Goal: Task Accomplishment & Management: Manage account settings

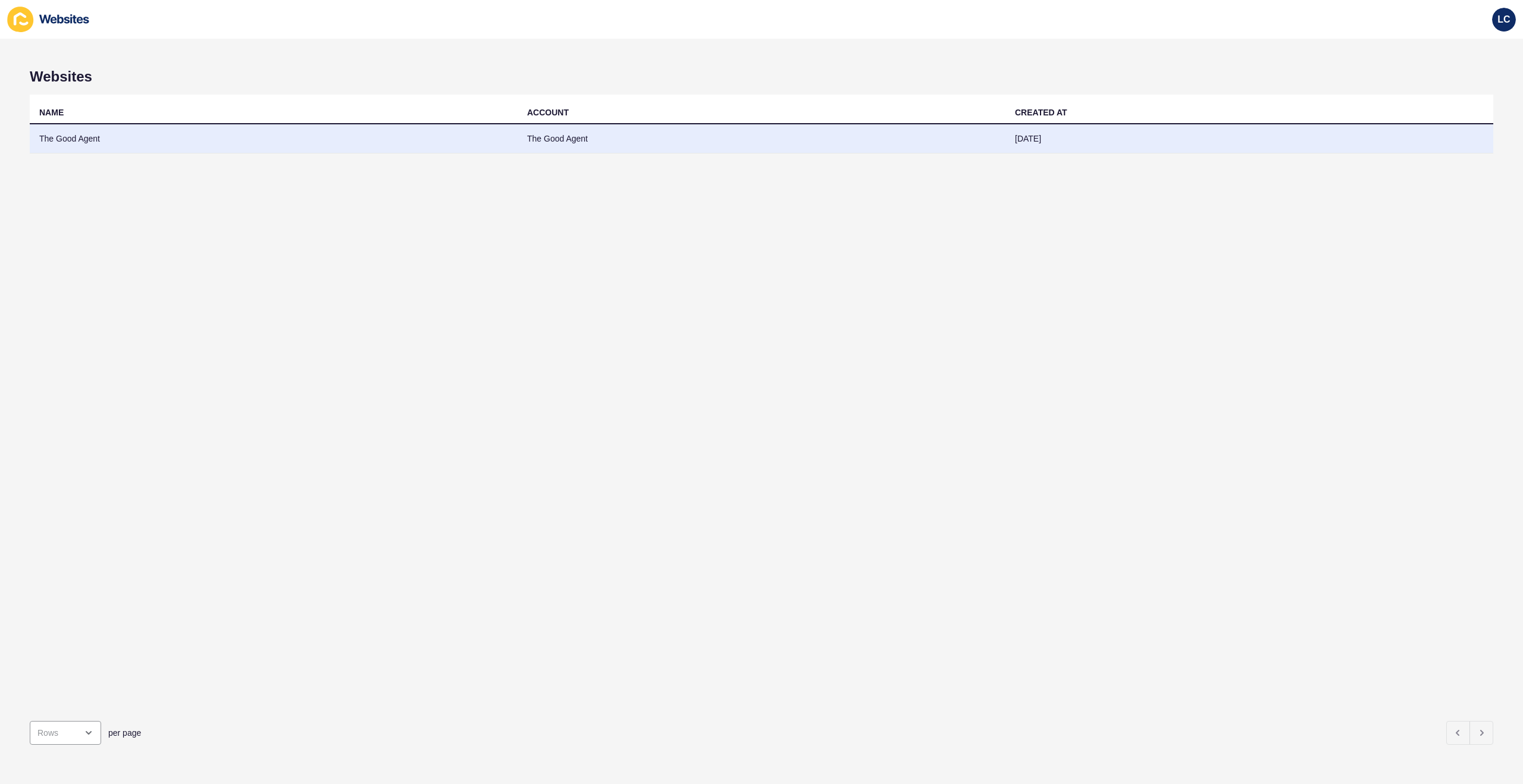
click at [181, 132] on td "The Good Agent" at bounding box center [273, 139] width 488 height 29
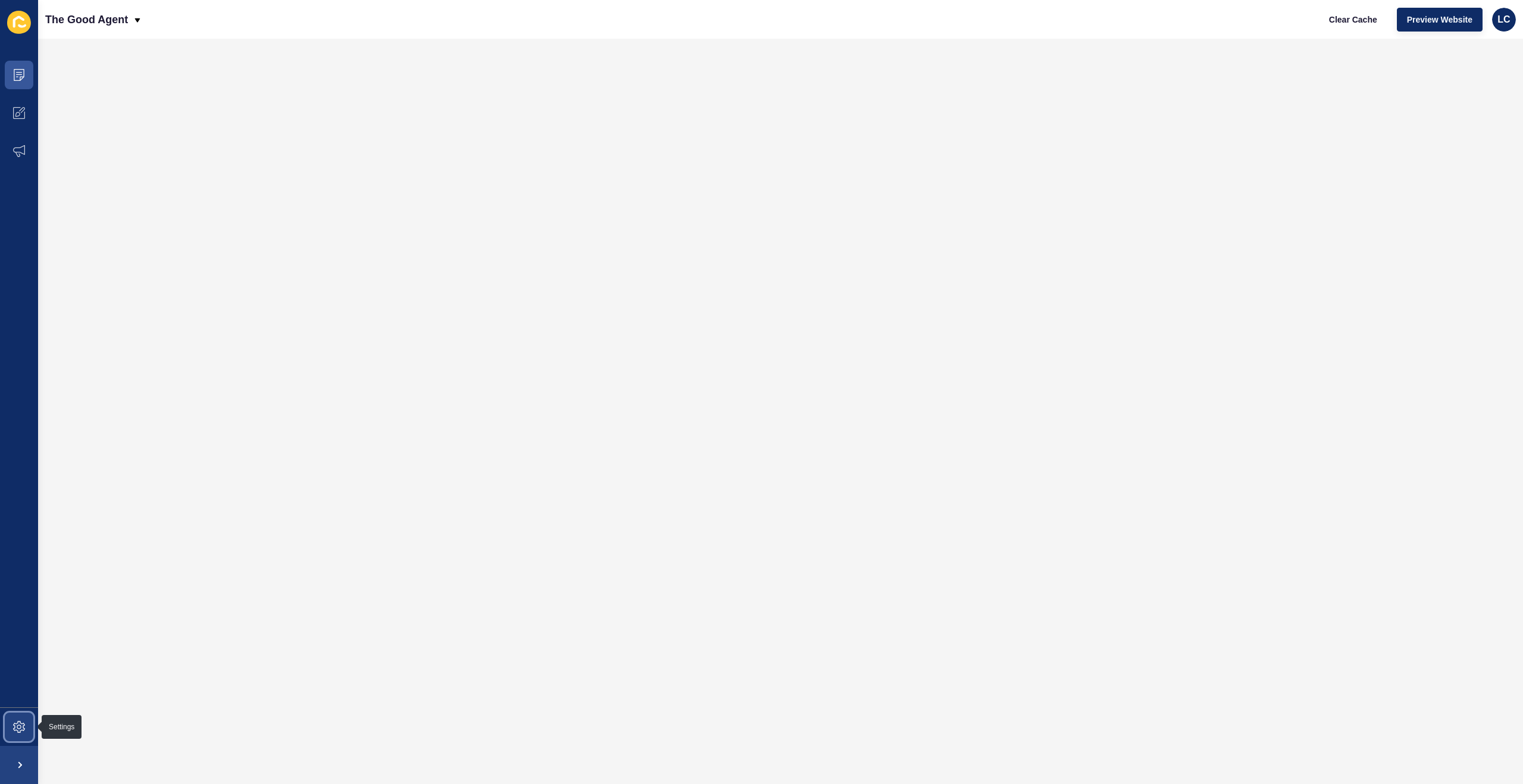
click at [20, 721] on icon at bounding box center [19, 727] width 12 height 12
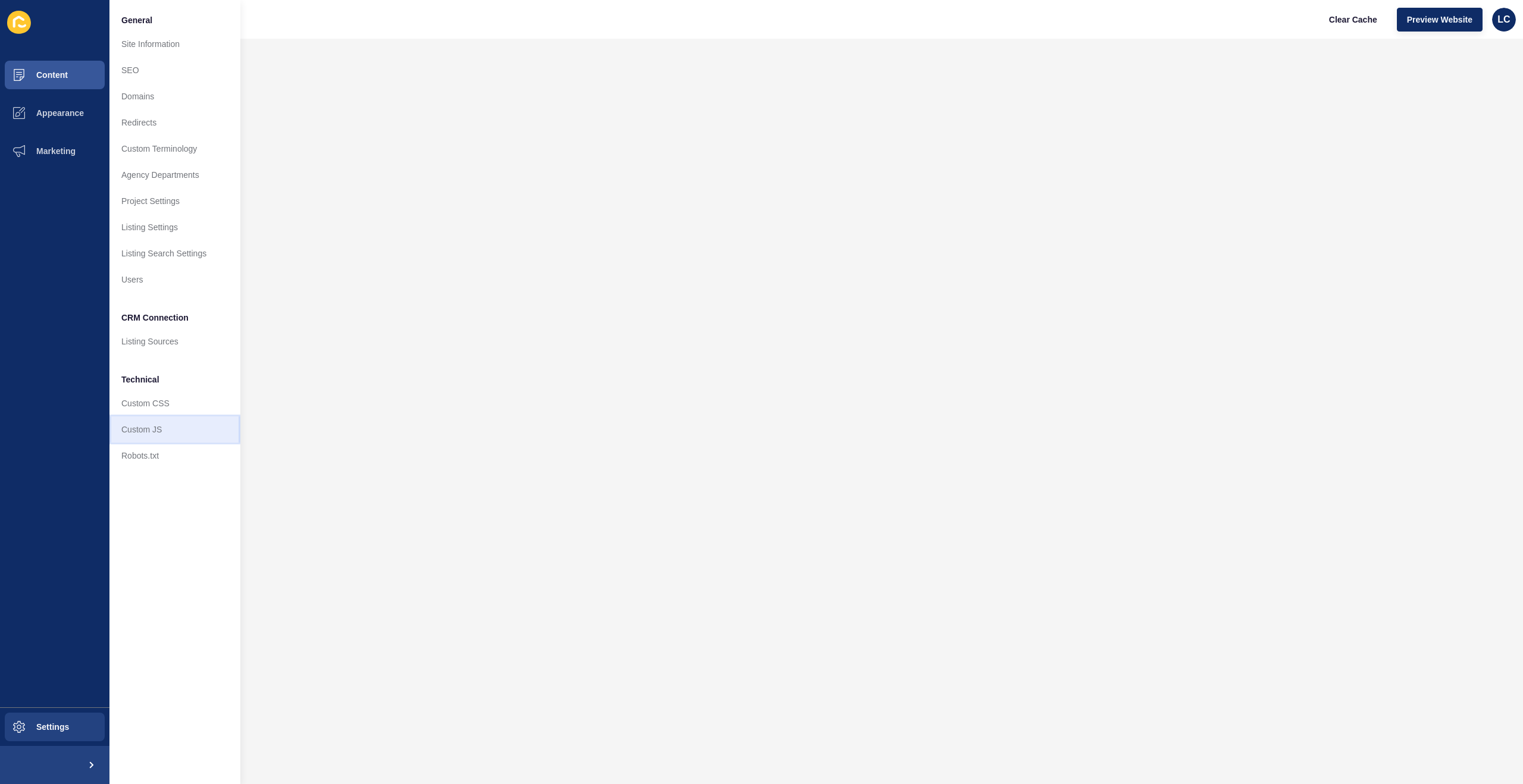
click at [161, 426] on link "Custom JS" at bounding box center [174, 429] width 131 height 27
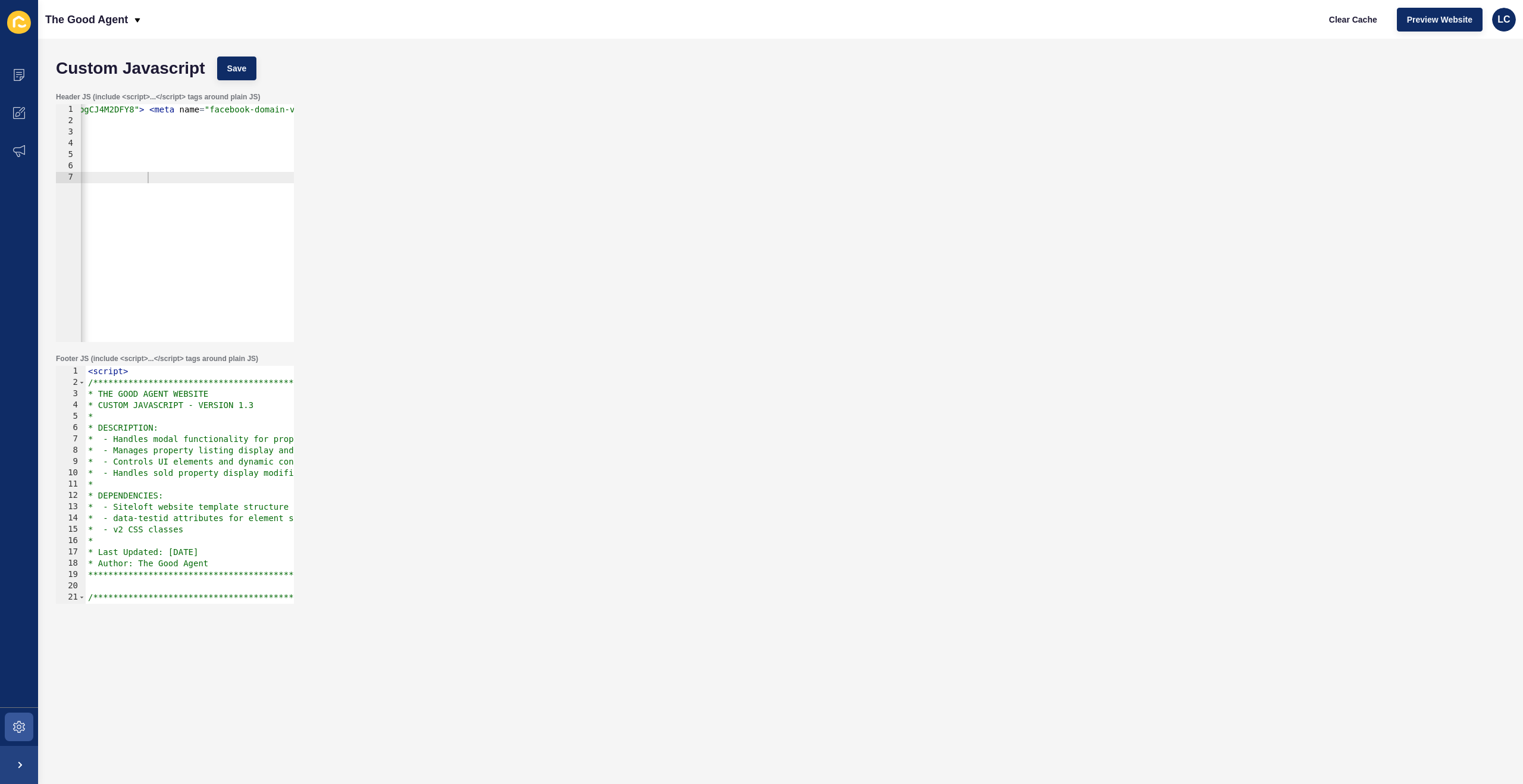
scroll to position [0, 410]
click at [215, 177] on div "< meta name = "google-site-verification" content = "rPl1LRxVGPPT2RPM9JRFqLCkFRO…" at bounding box center [113, 234] width 884 height 261
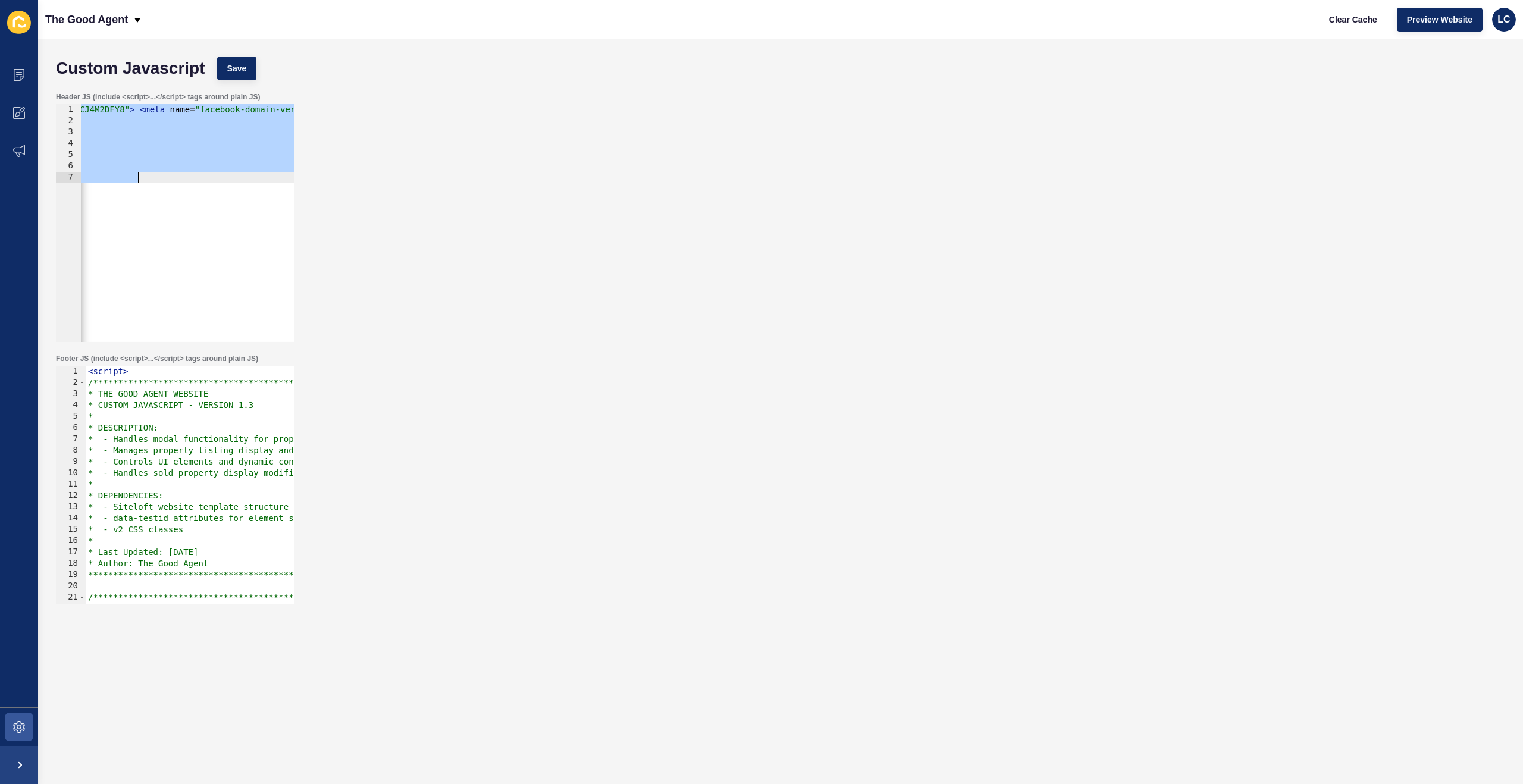
click at [258, 180] on div "< meta name = "google-site-verification" content = "rPl1LRxVGPPT2RPM9JRFqLCkFRO…" at bounding box center [113, 234] width 884 height 261
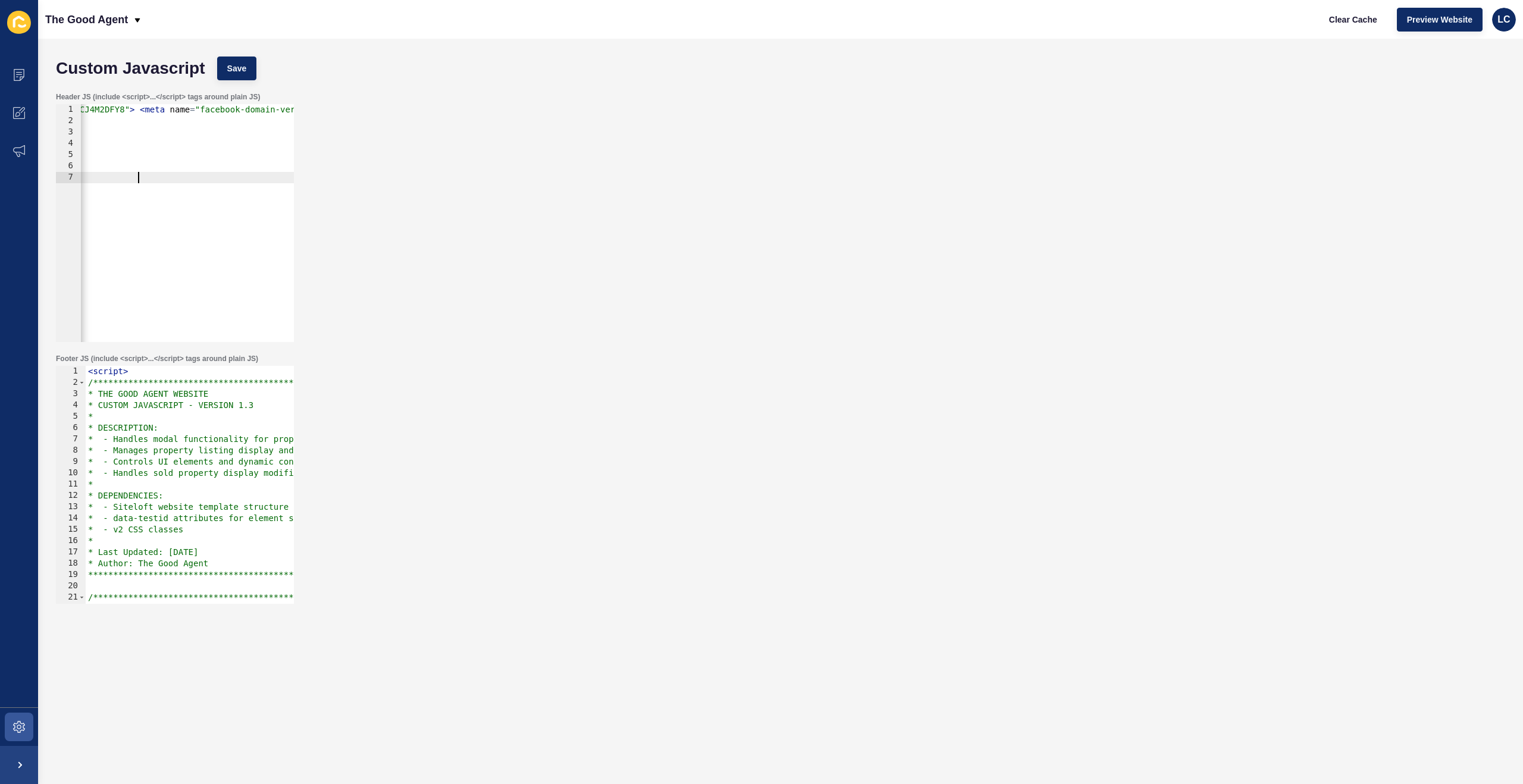
type textarea "<!-- Load [PERSON_NAME] --> <script src="[URL][DOMAIN_NAME][PERSON_NAME]"></scr…"
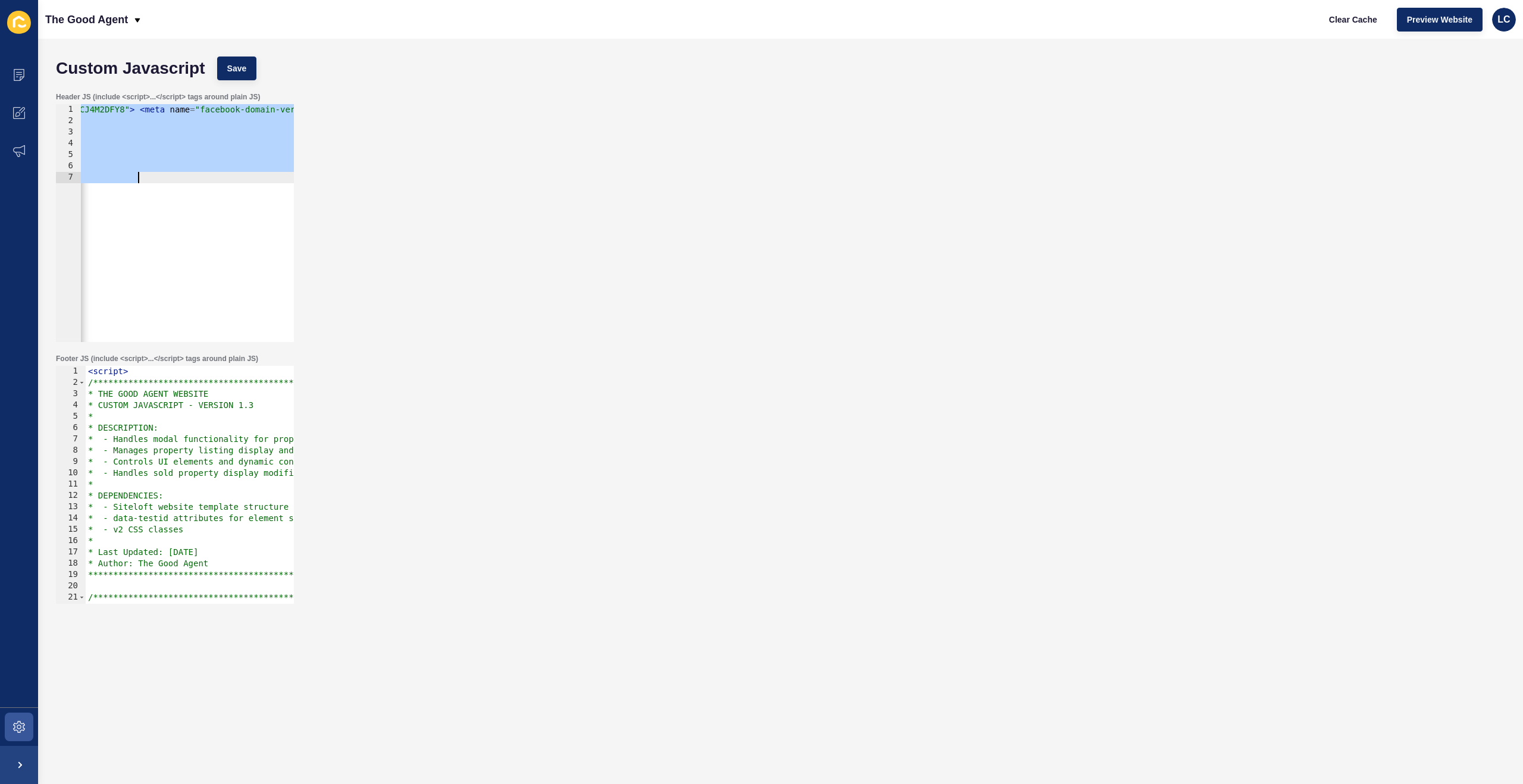
paste textarea
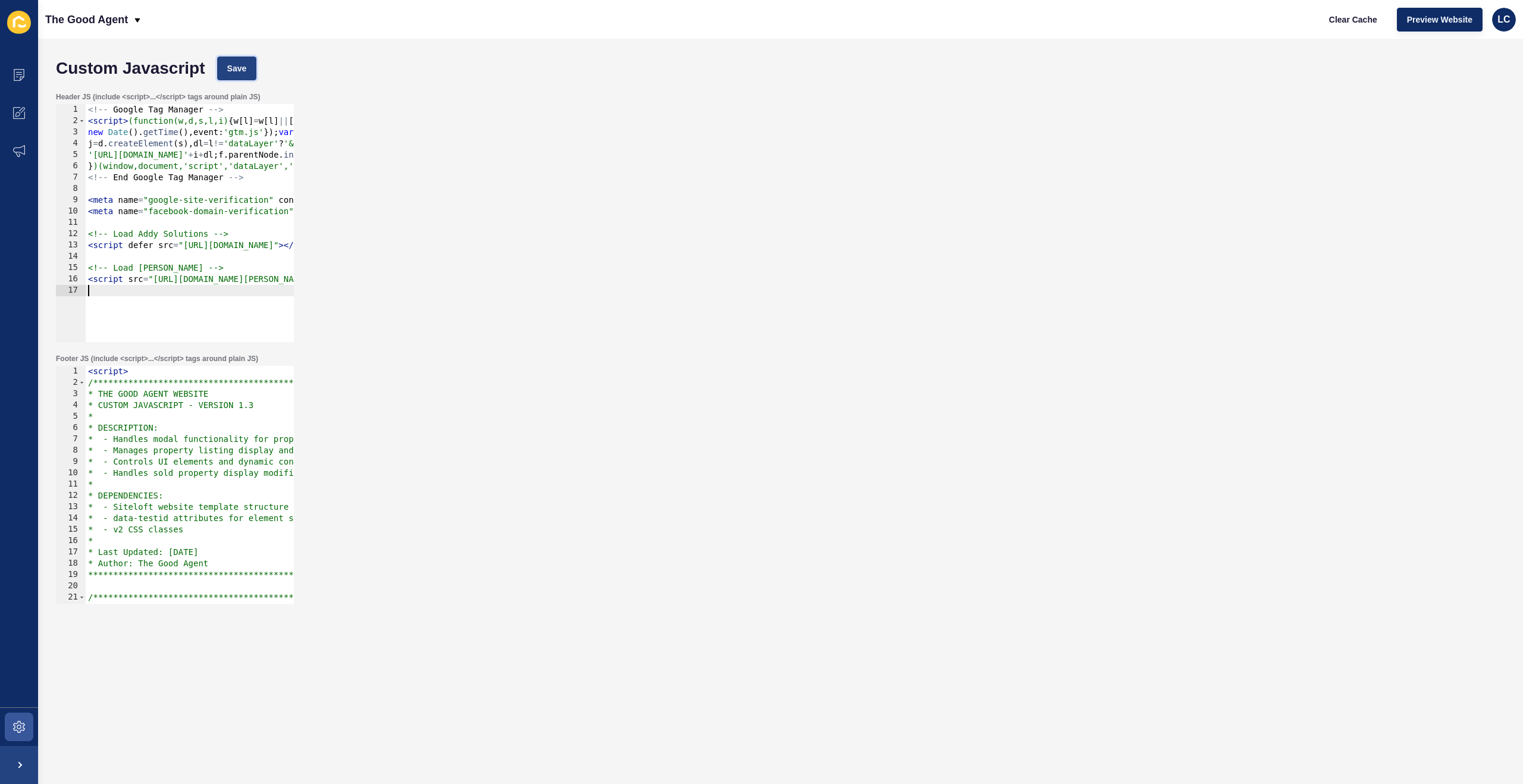
click at [247, 67] on span "Save" at bounding box center [237, 68] width 20 height 12
click at [244, 73] on span "Save" at bounding box center [237, 68] width 20 height 12
click at [1347, 20] on span "Clear Cache" at bounding box center [1353, 20] width 49 height 12
